Goal: Transaction & Acquisition: Purchase product/service

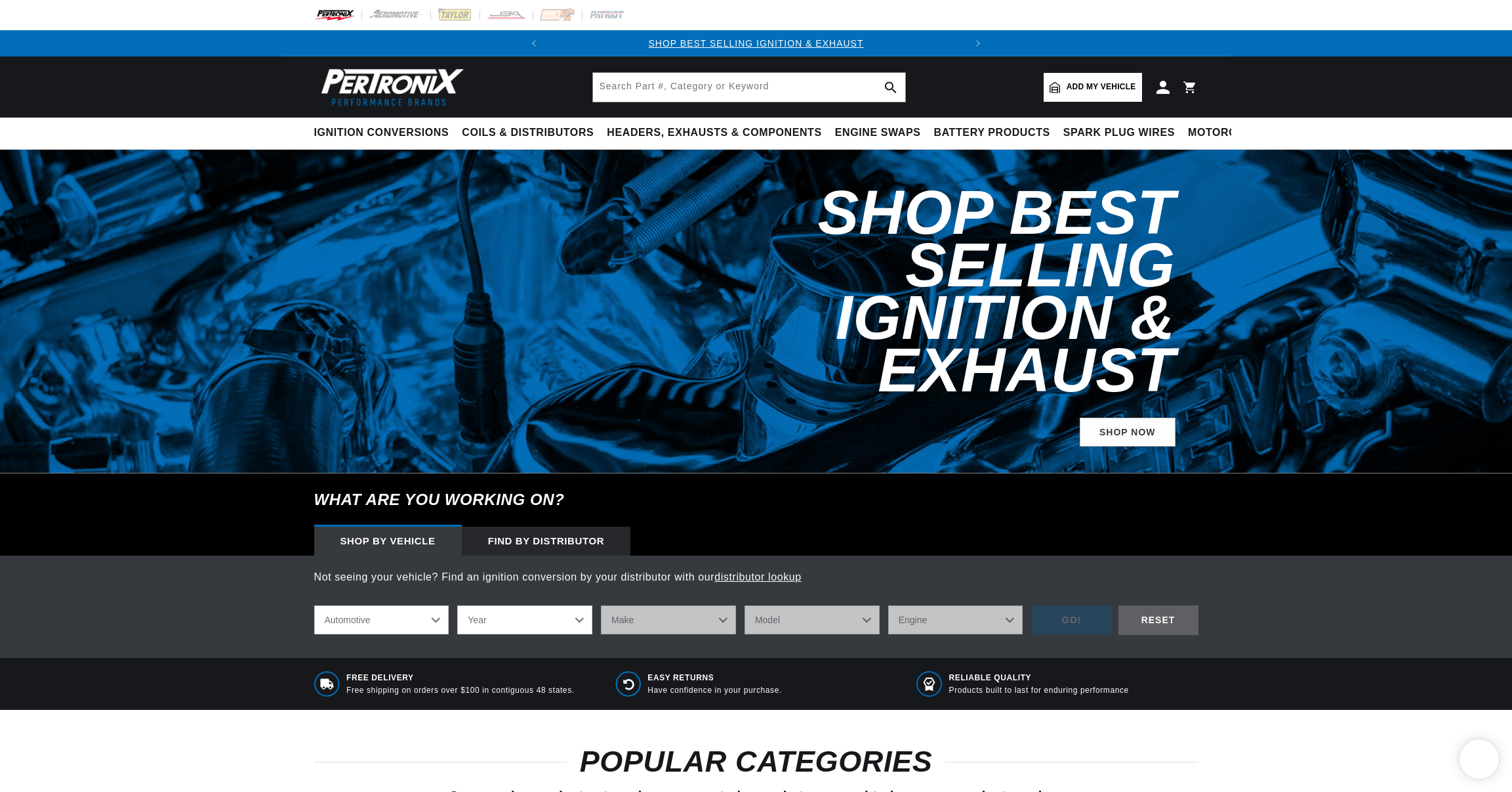
click at [457, 605] on select "Year 2026 2025 2024 2023 2022 2021 2020 2019 2018 2017 2016 2015 2014 2013 2012…" at bounding box center [524, 619] width 135 height 29
select select "1956"
click option "1956" at bounding box center [0, 0] width 0 height 0
select select "1956"
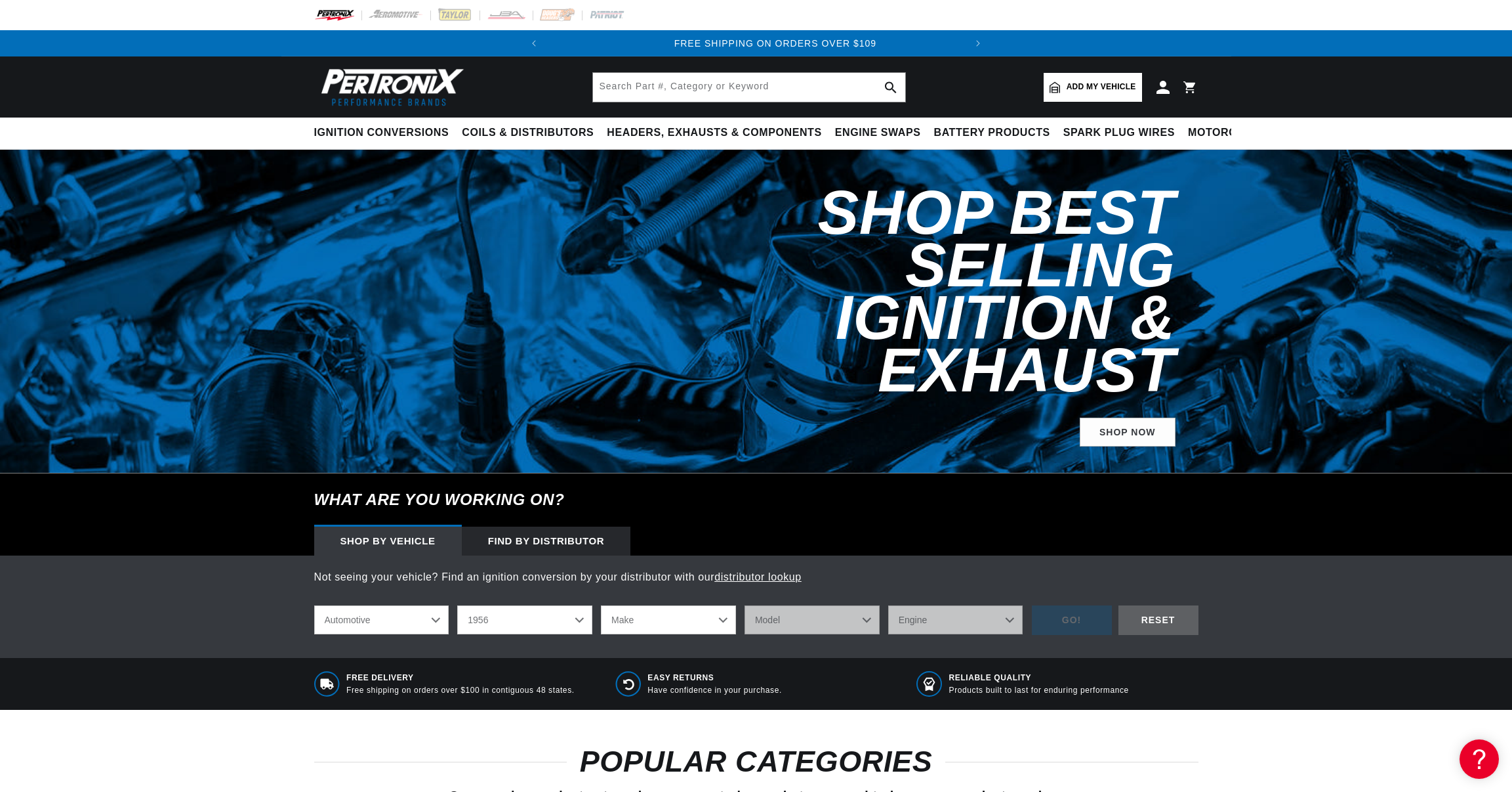
select select "Pontiac"
click option "Pontiac" at bounding box center [0, 0] width 0 height 0
select select "Pontiac"
select select "Star-Chief"
click option "Star Chief" at bounding box center [0, 0] width 0 height 0
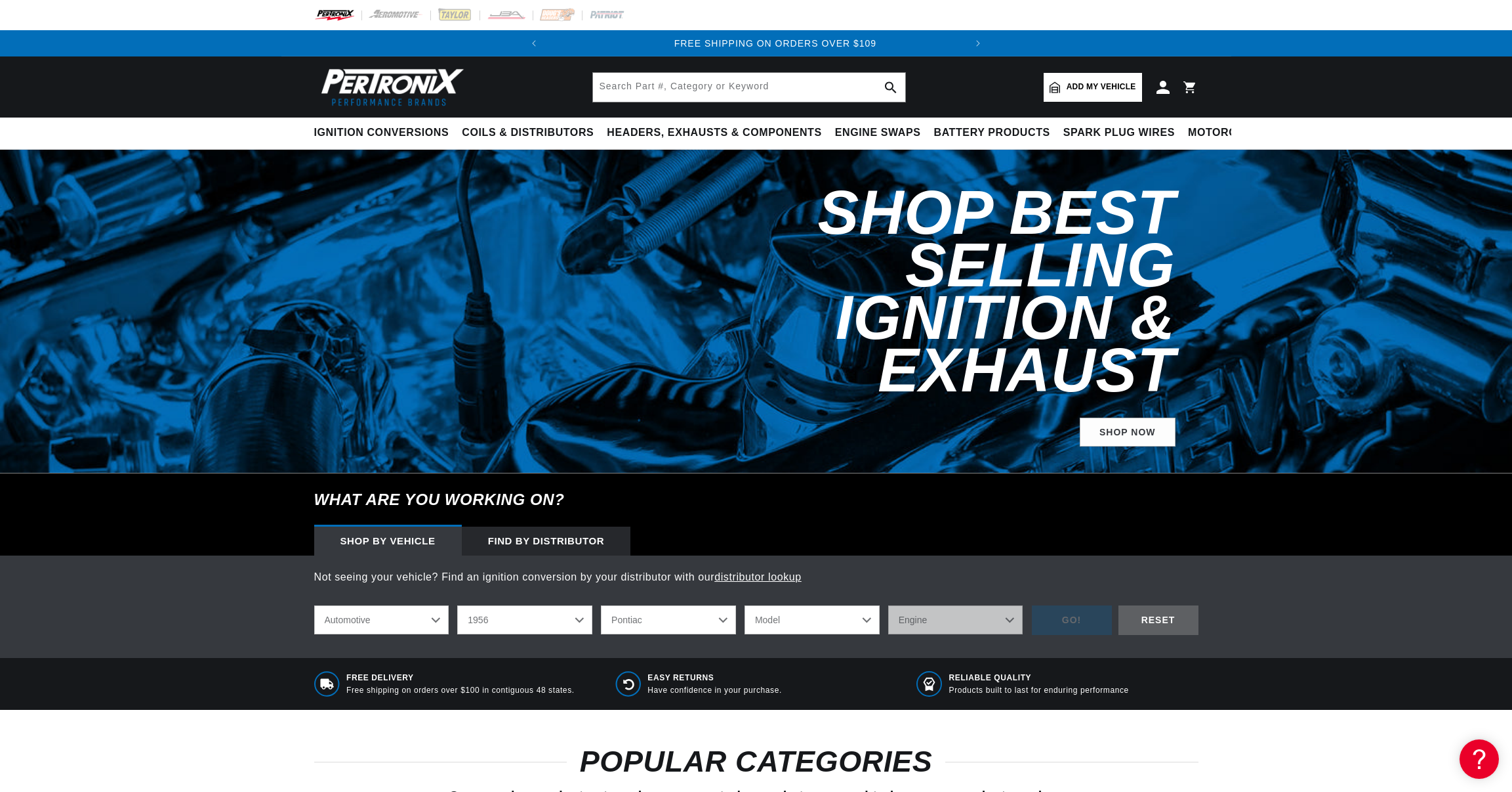
select select "Star-Chief"
click at [888, 605] on select "Engine 5.2L" at bounding box center [955, 619] width 135 height 29
select select "5.2L"
click option "5.2L" at bounding box center [0, 0] width 0 height 0
select select "5.2L"
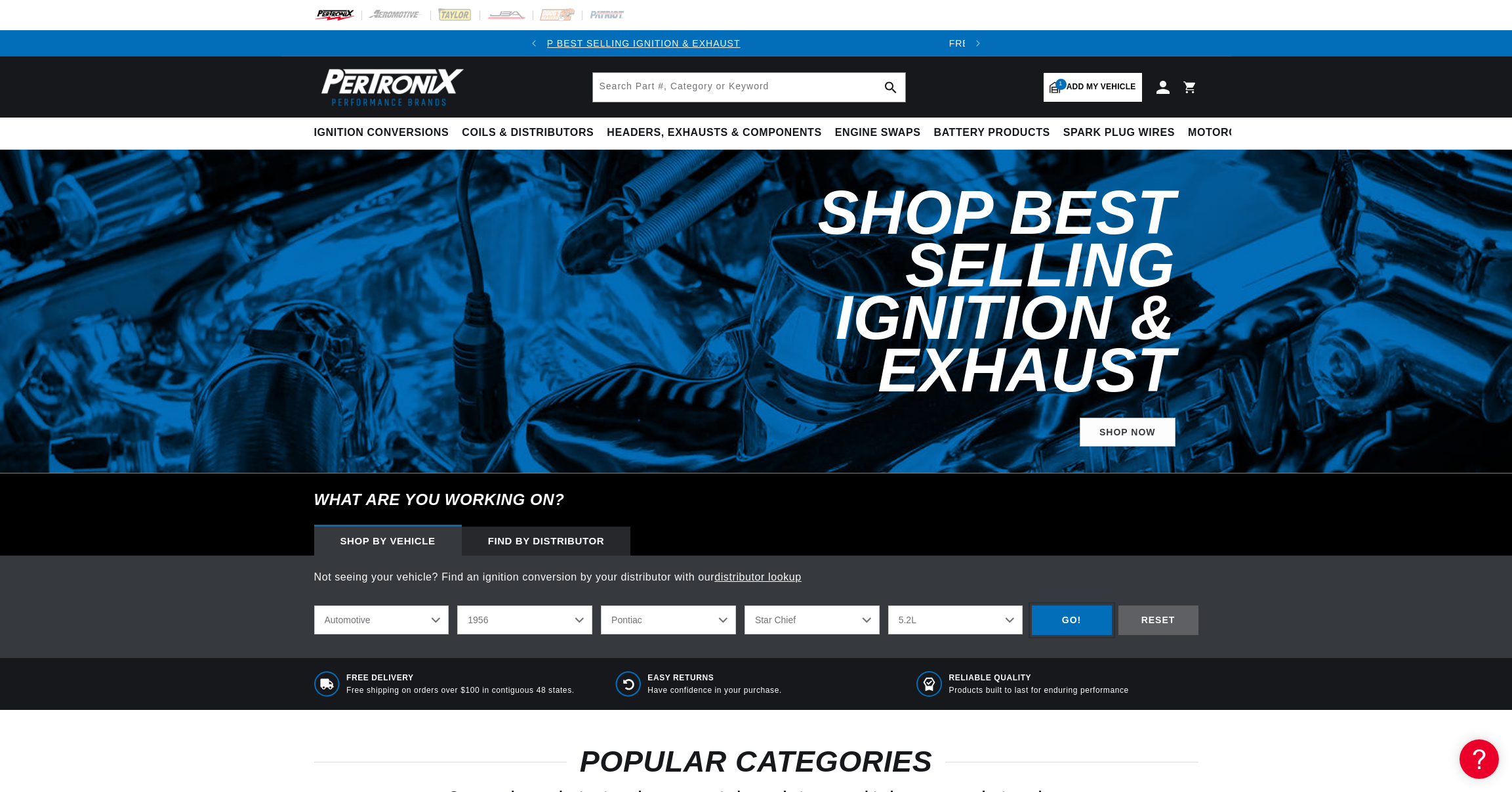
click at [1074, 605] on div "GO!" at bounding box center [1072, 620] width 80 height 30
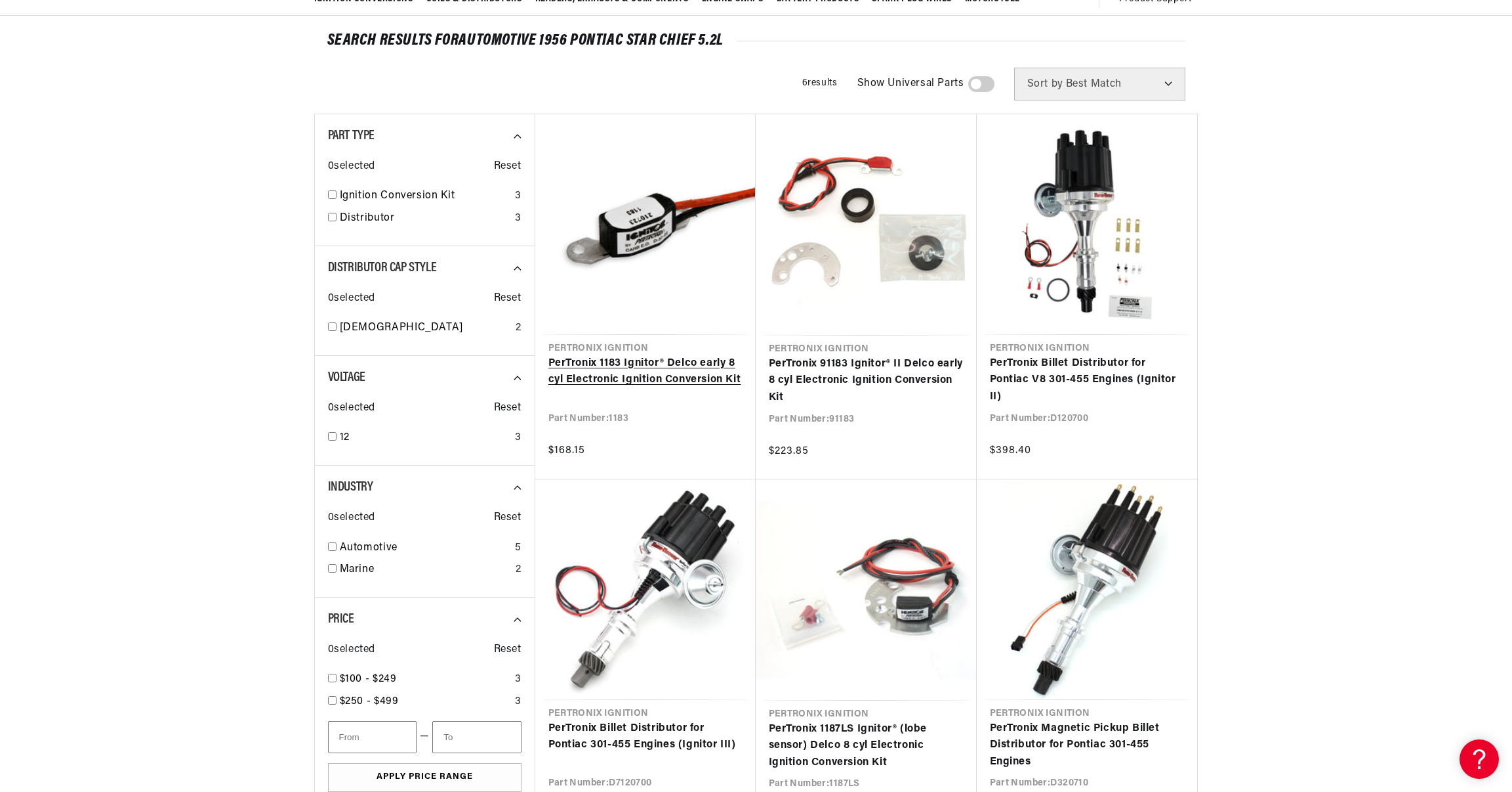
click at [644, 355] on link "PerTronix 1183 Ignitor® Delco early 8 cyl Electronic Ignition Conversion Kit" at bounding box center [645, 372] width 194 height 33
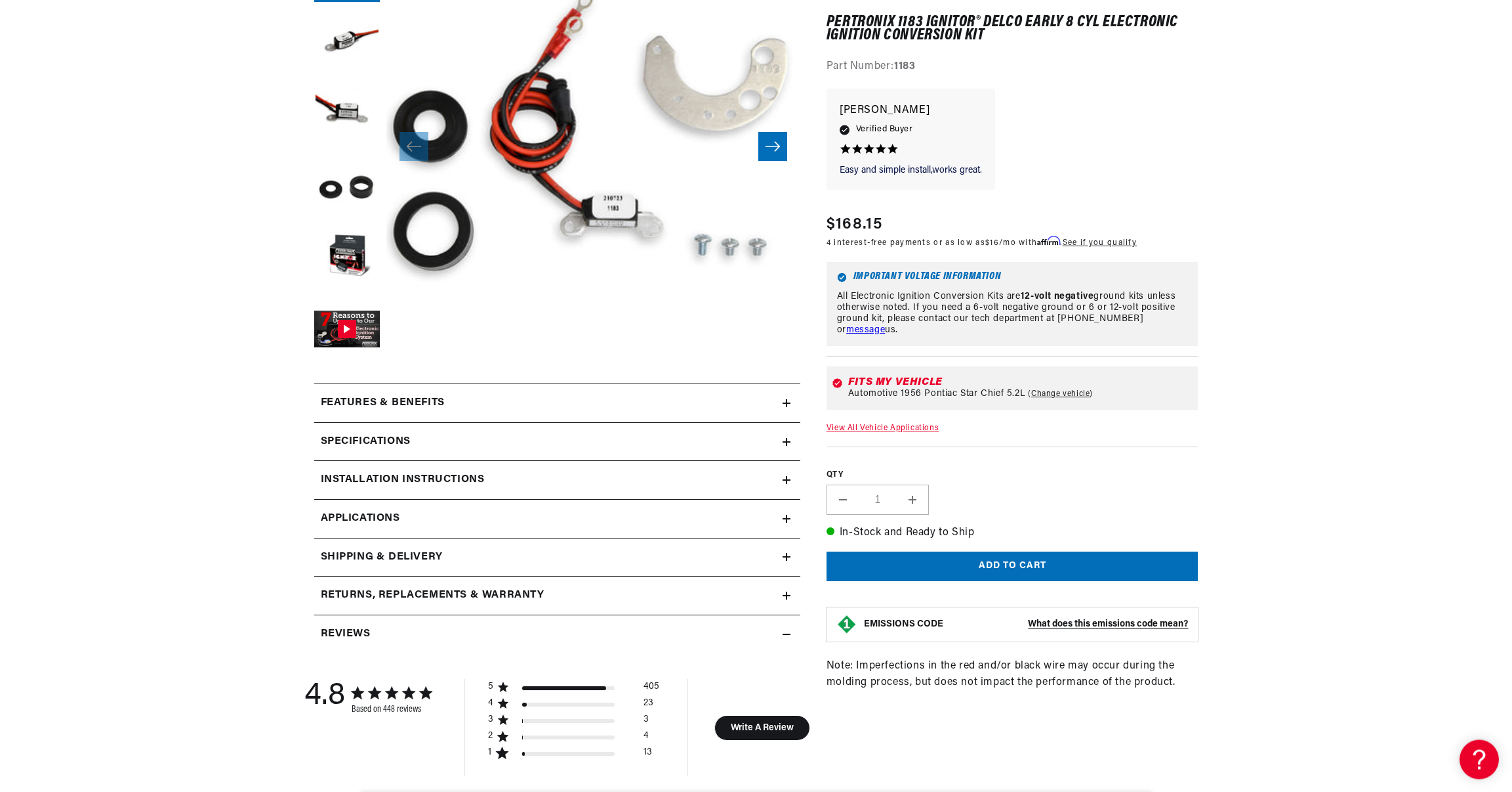
scroll to position [268, 0]
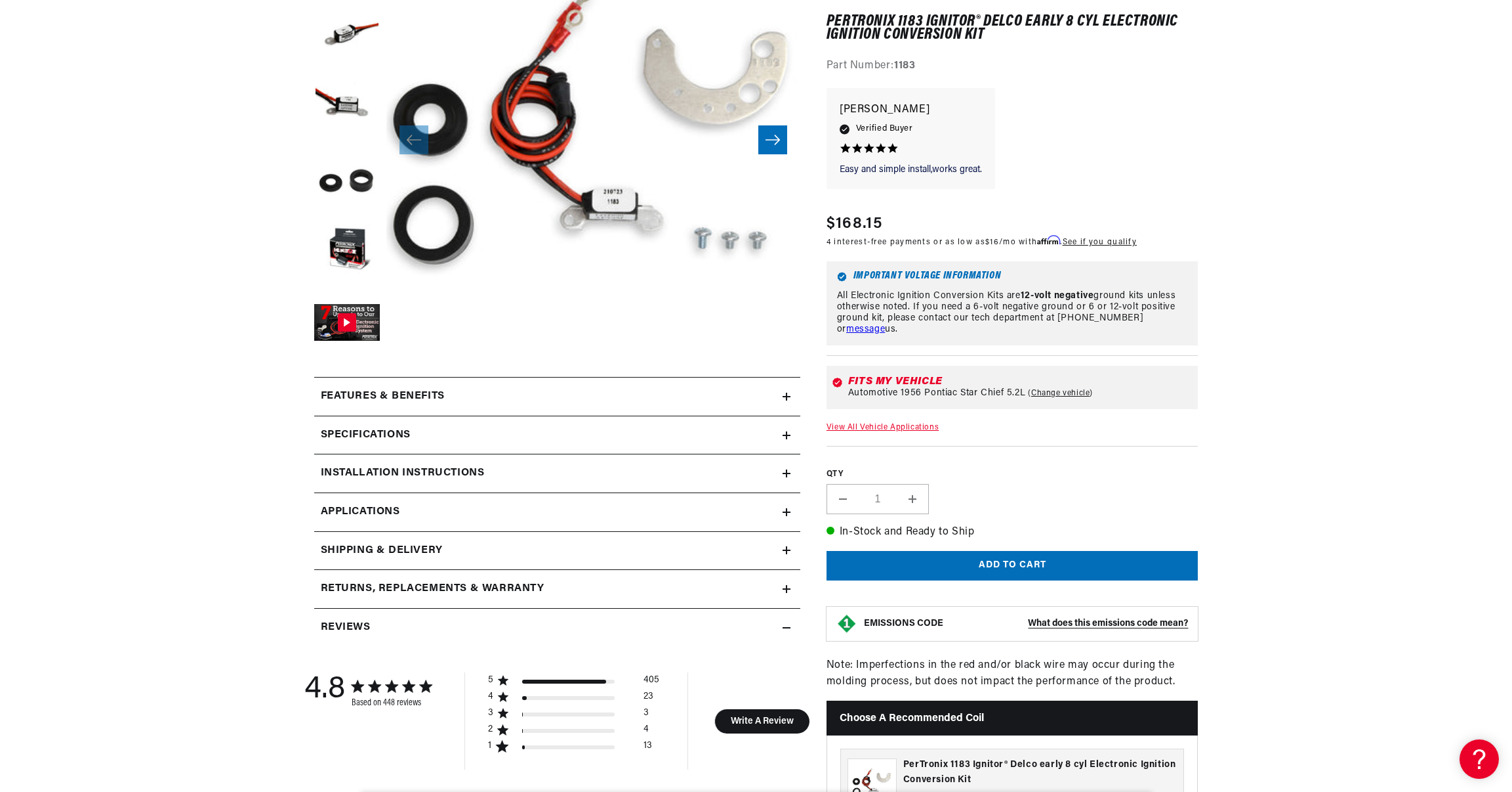
click at [337, 503] on span "Applications" at bounding box center [361, 511] width 79 height 17
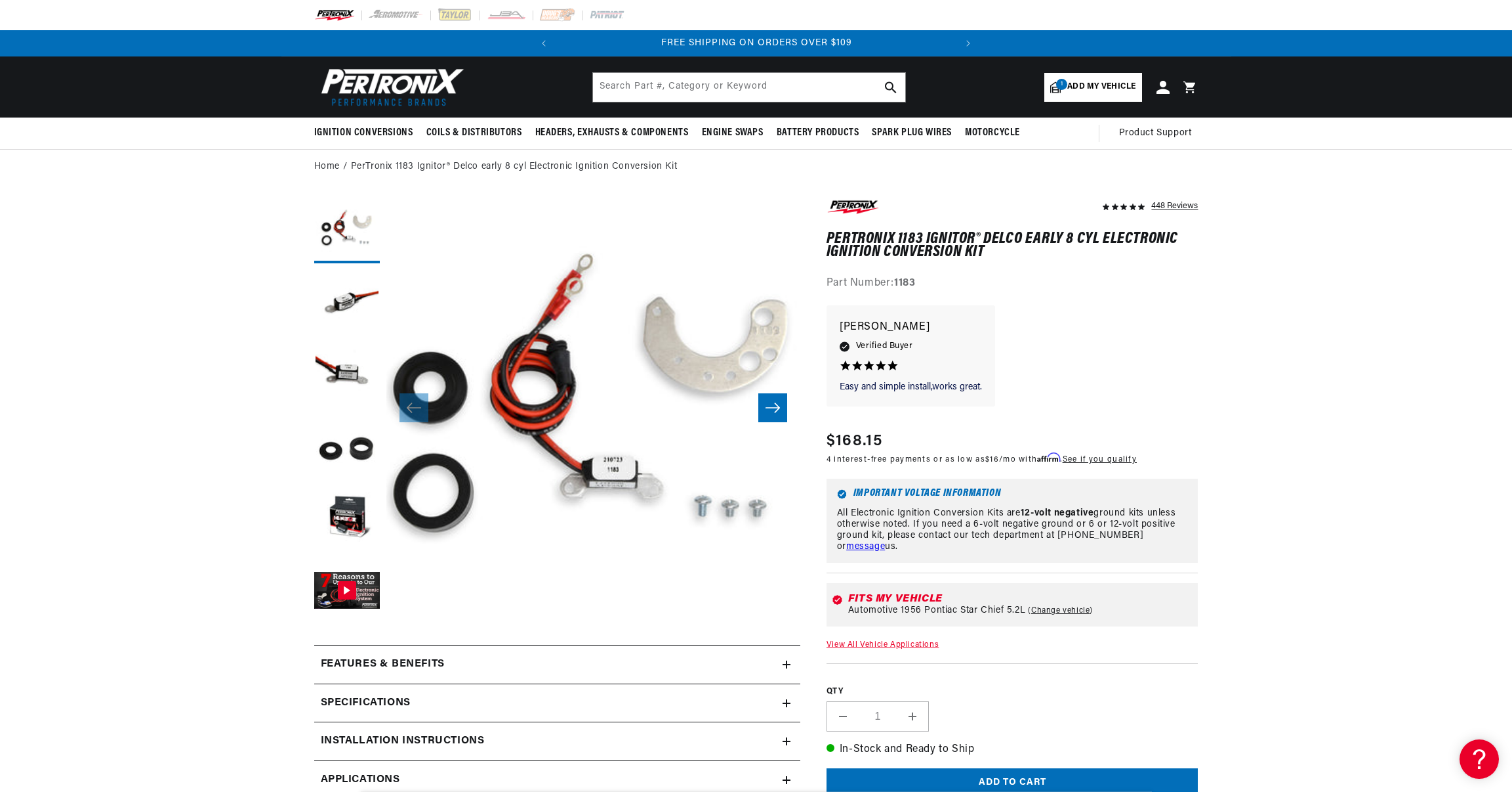
scroll to position [0, 398]
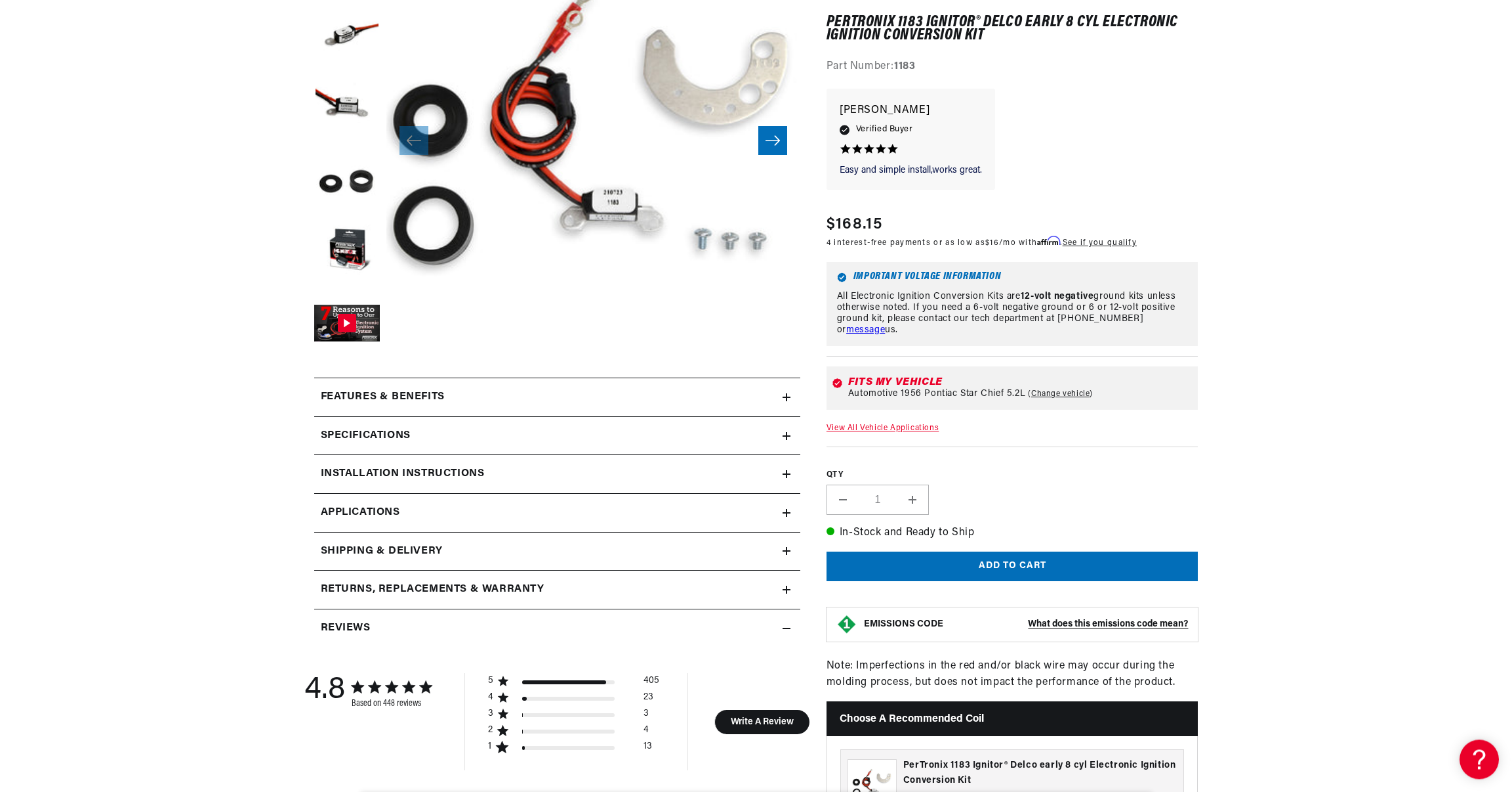
scroll to position [268, 0]
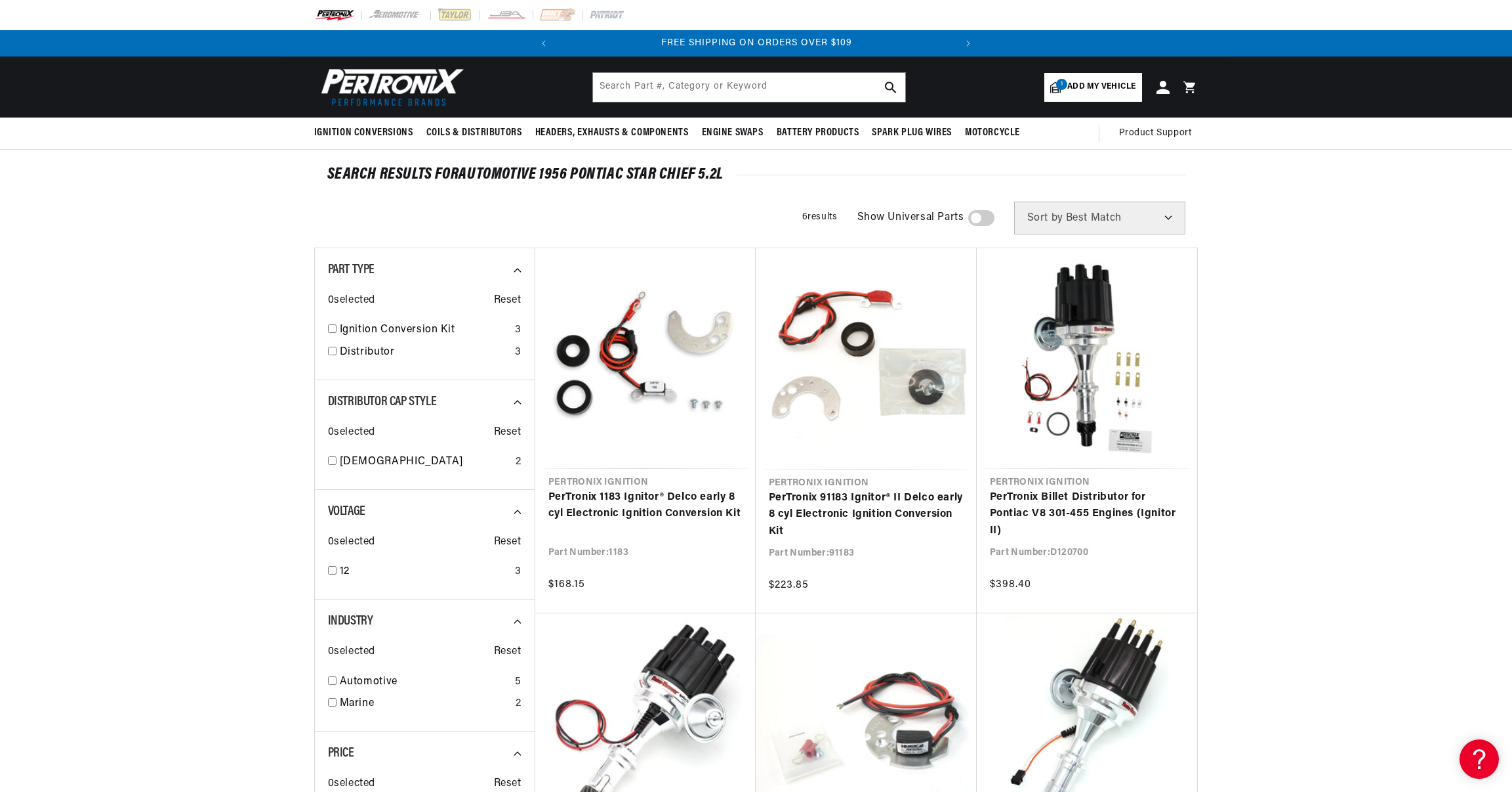
scroll to position [0, 398]
